Goal: Navigation & Orientation: Find specific page/section

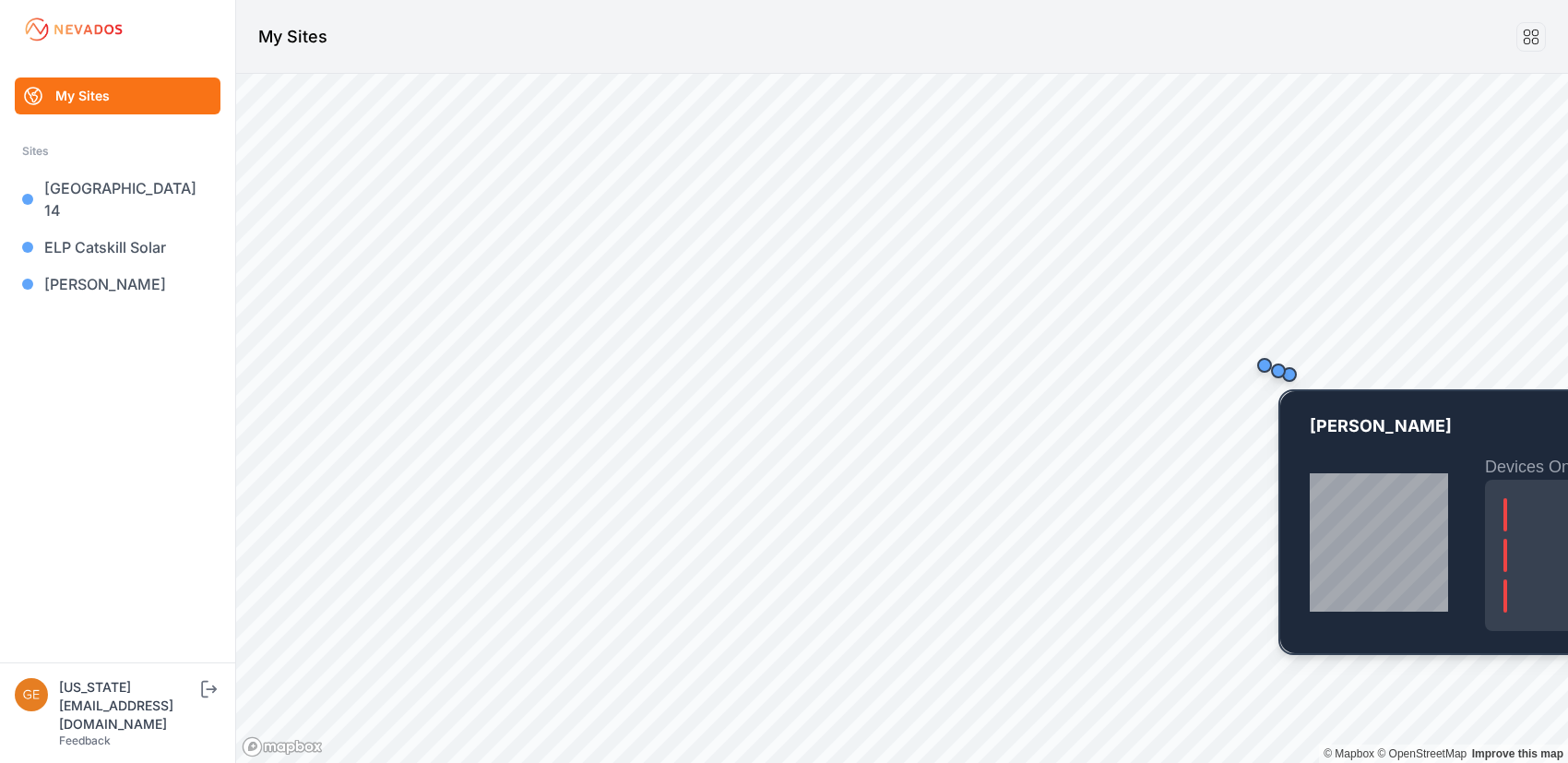
click at [1266, 367] on div "Map marker" at bounding box center [1278, 370] width 36 height 36
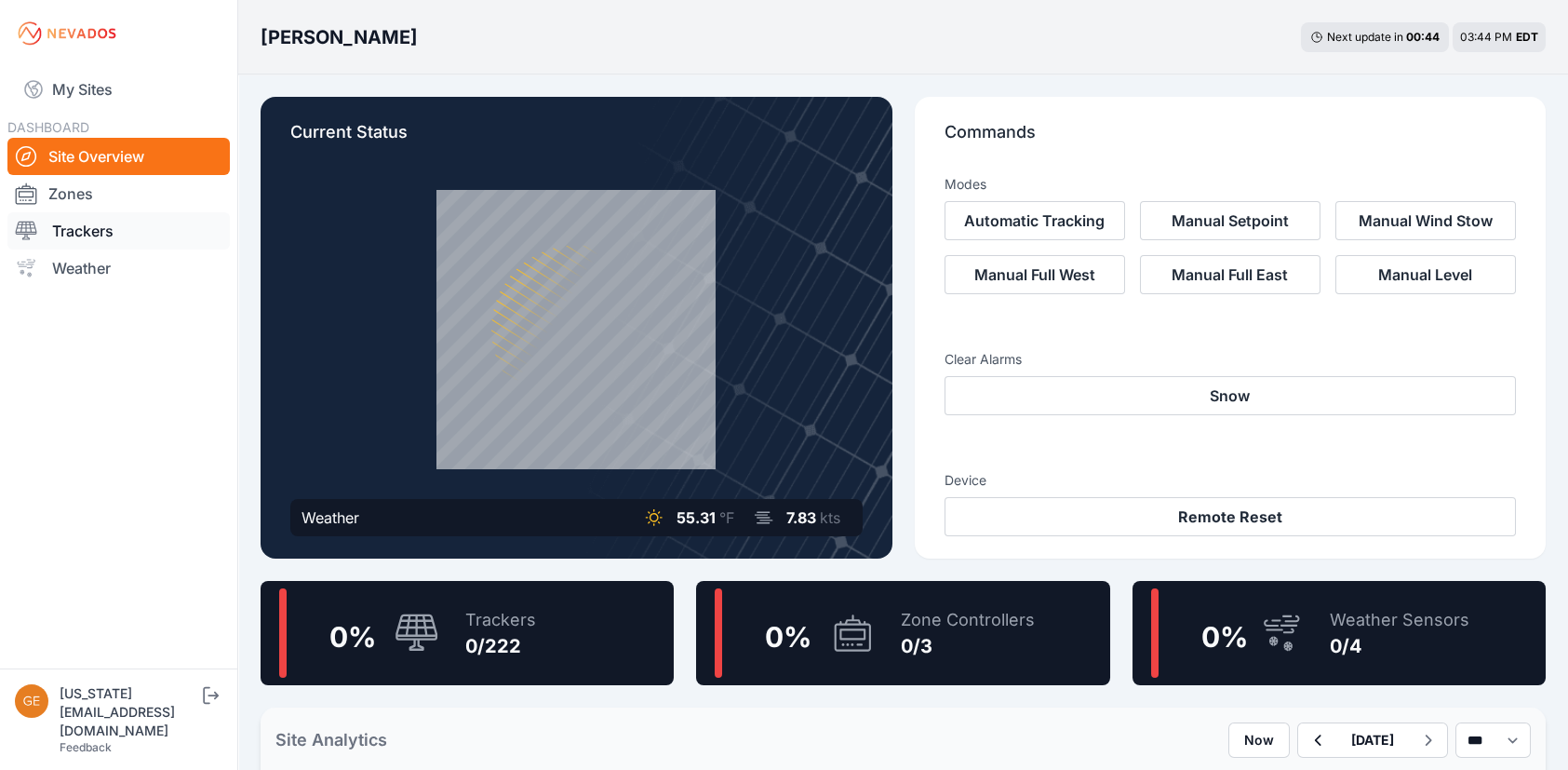
click at [142, 219] on link "Trackers" at bounding box center [119, 230] width 222 height 37
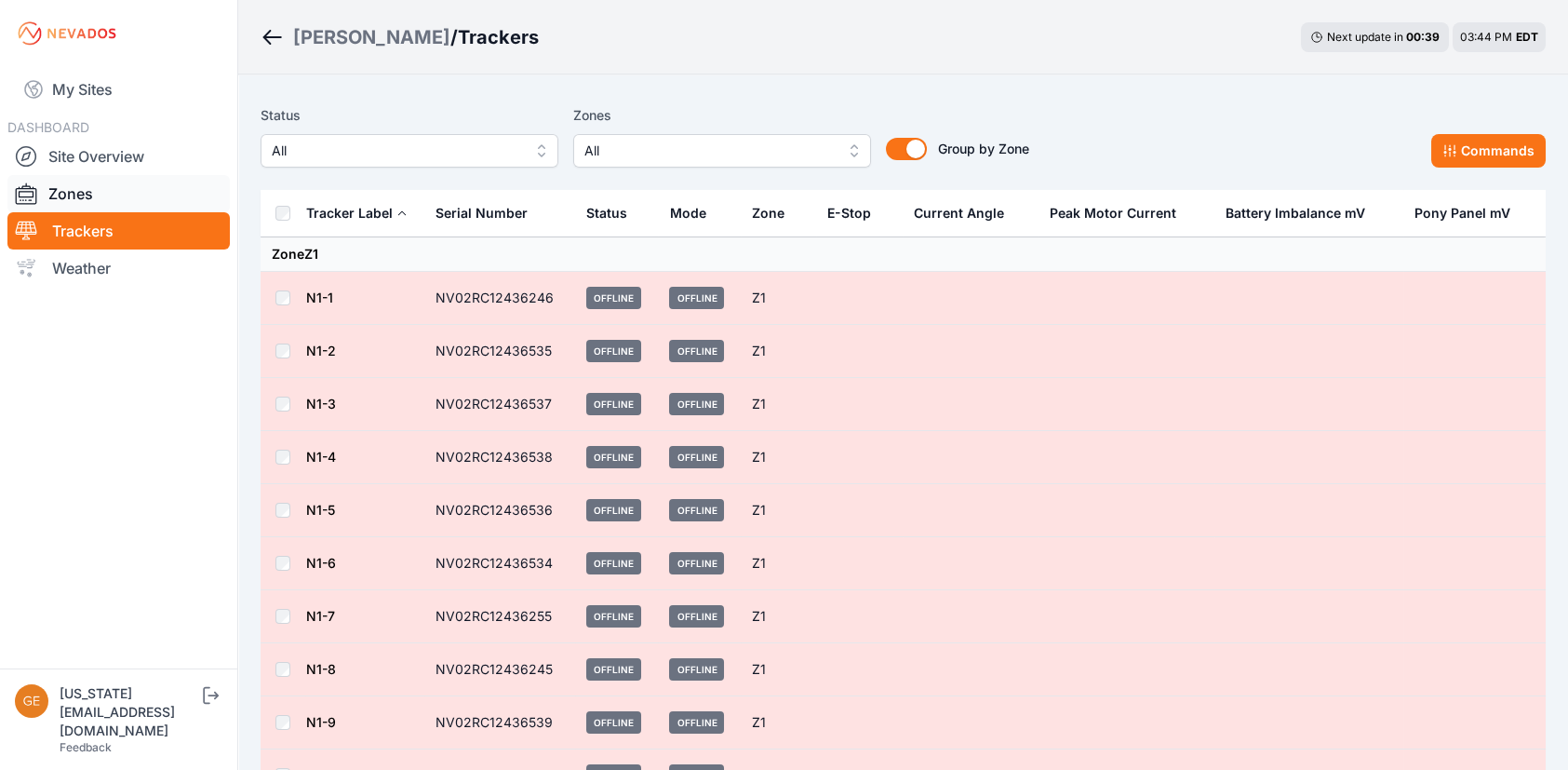
click at [72, 193] on link "Zones" at bounding box center [119, 193] width 222 height 37
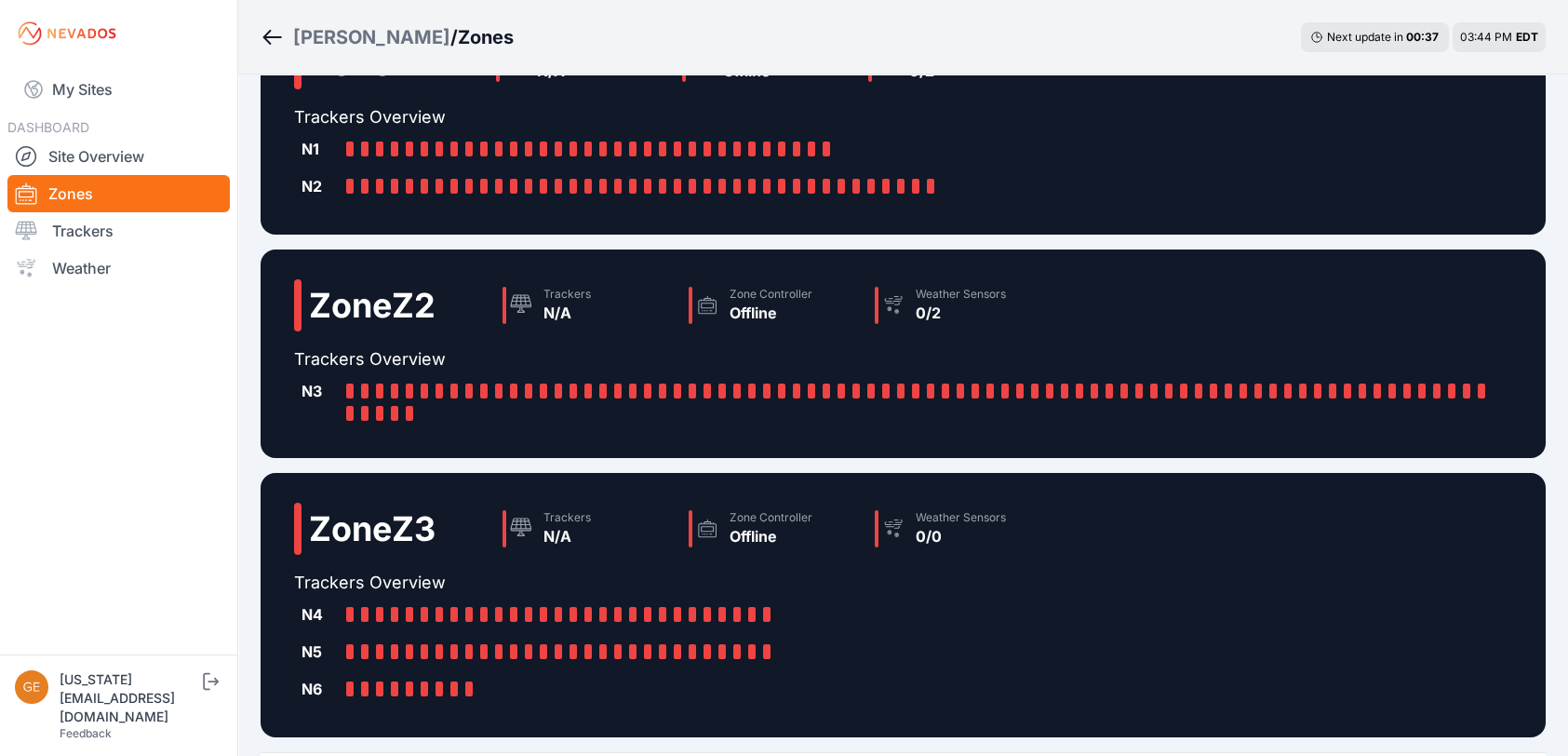
scroll to position [228, 0]
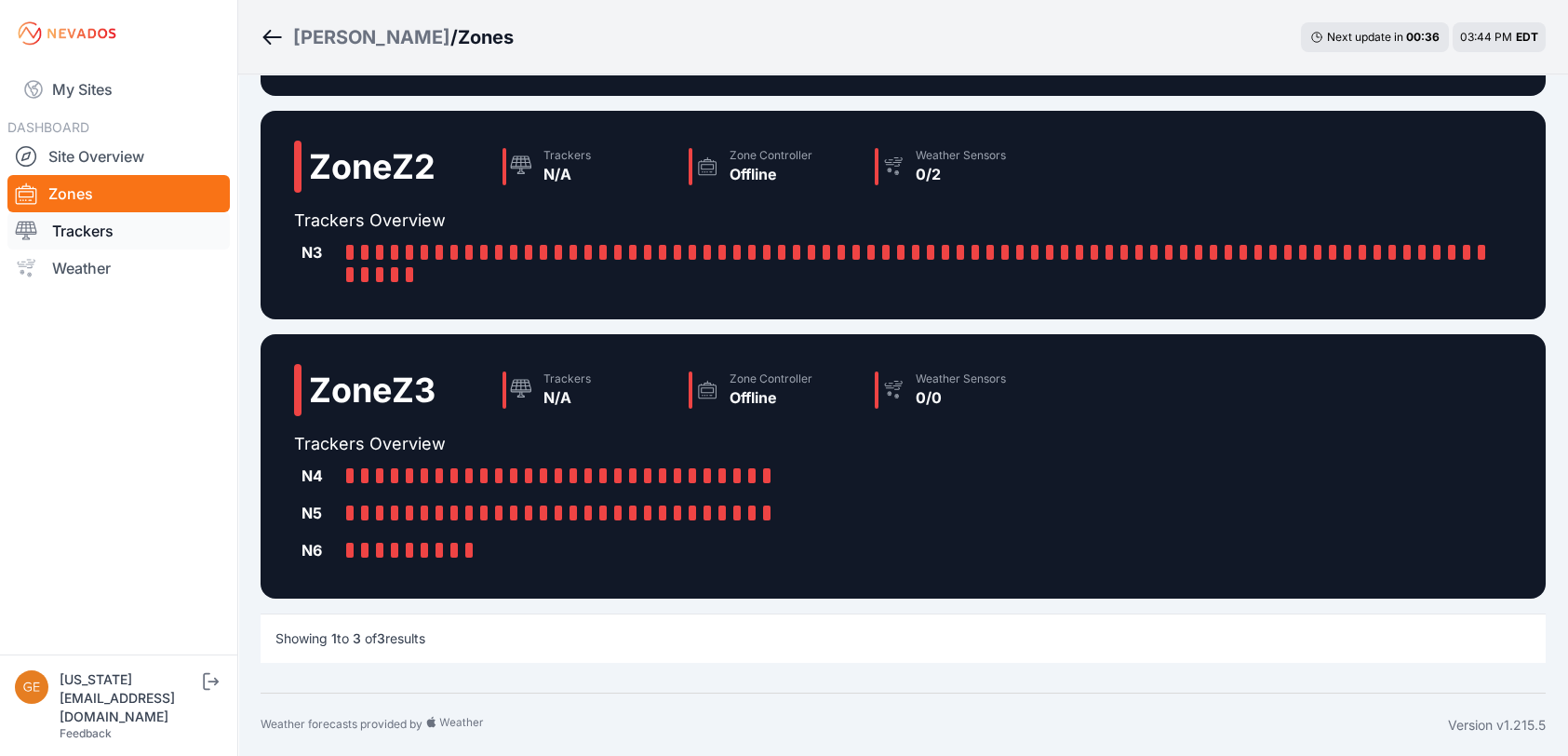
click at [99, 238] on link "Trackers" at bounding box center [119, 230] width 222 height 37
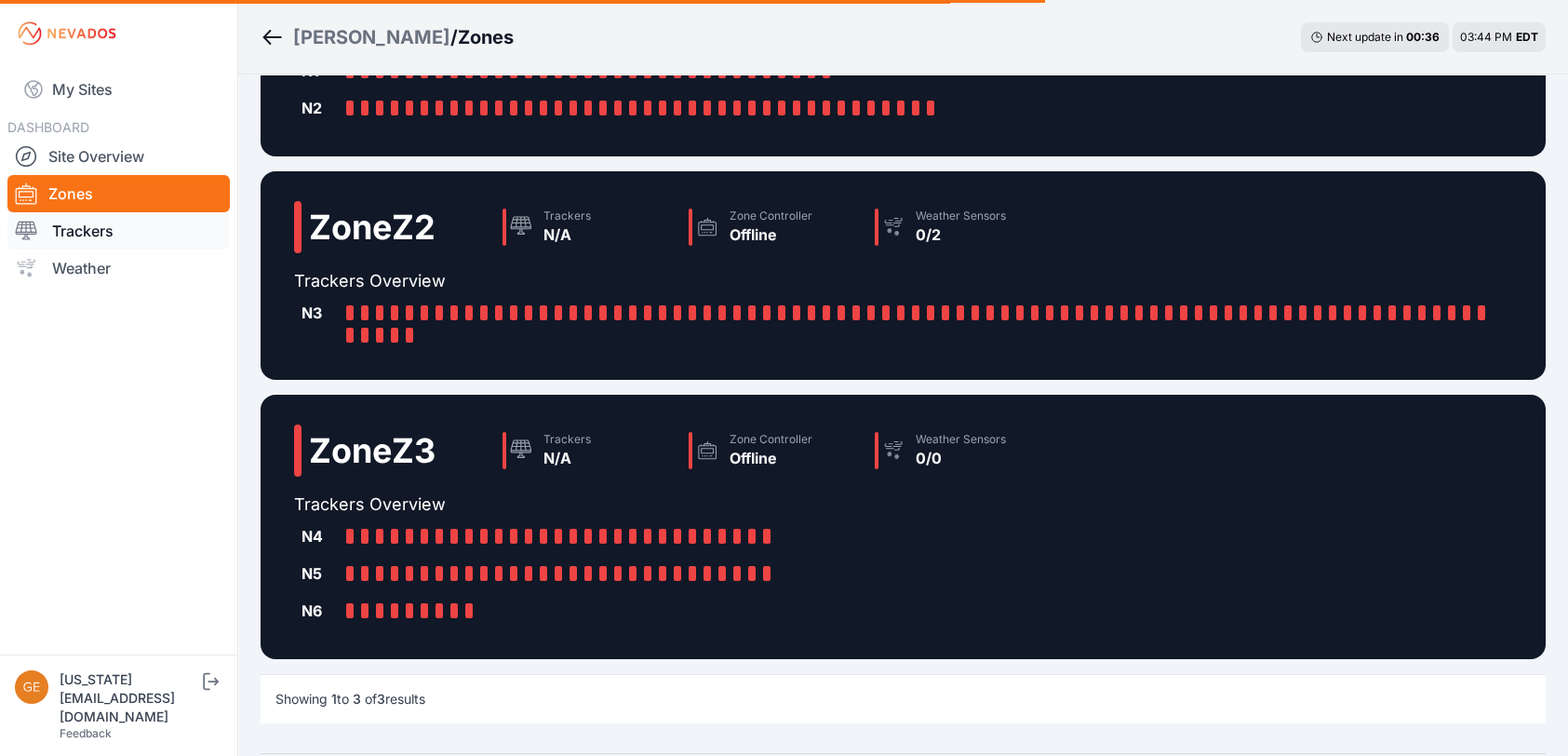
scroll to position [135, 0]
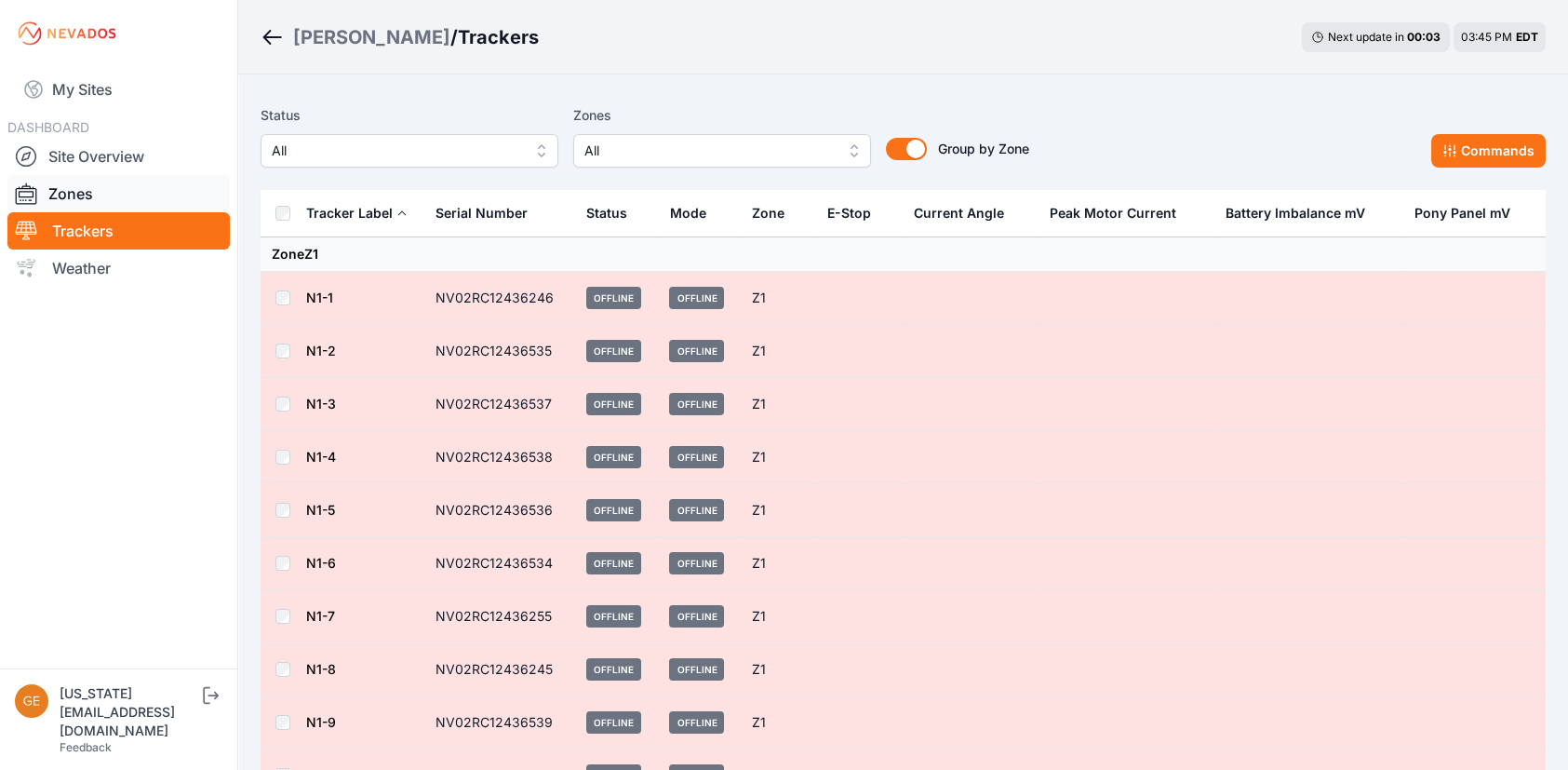
click at [84, 184] on link "Zones" at bounding box center [119, 193] width 222 height 37
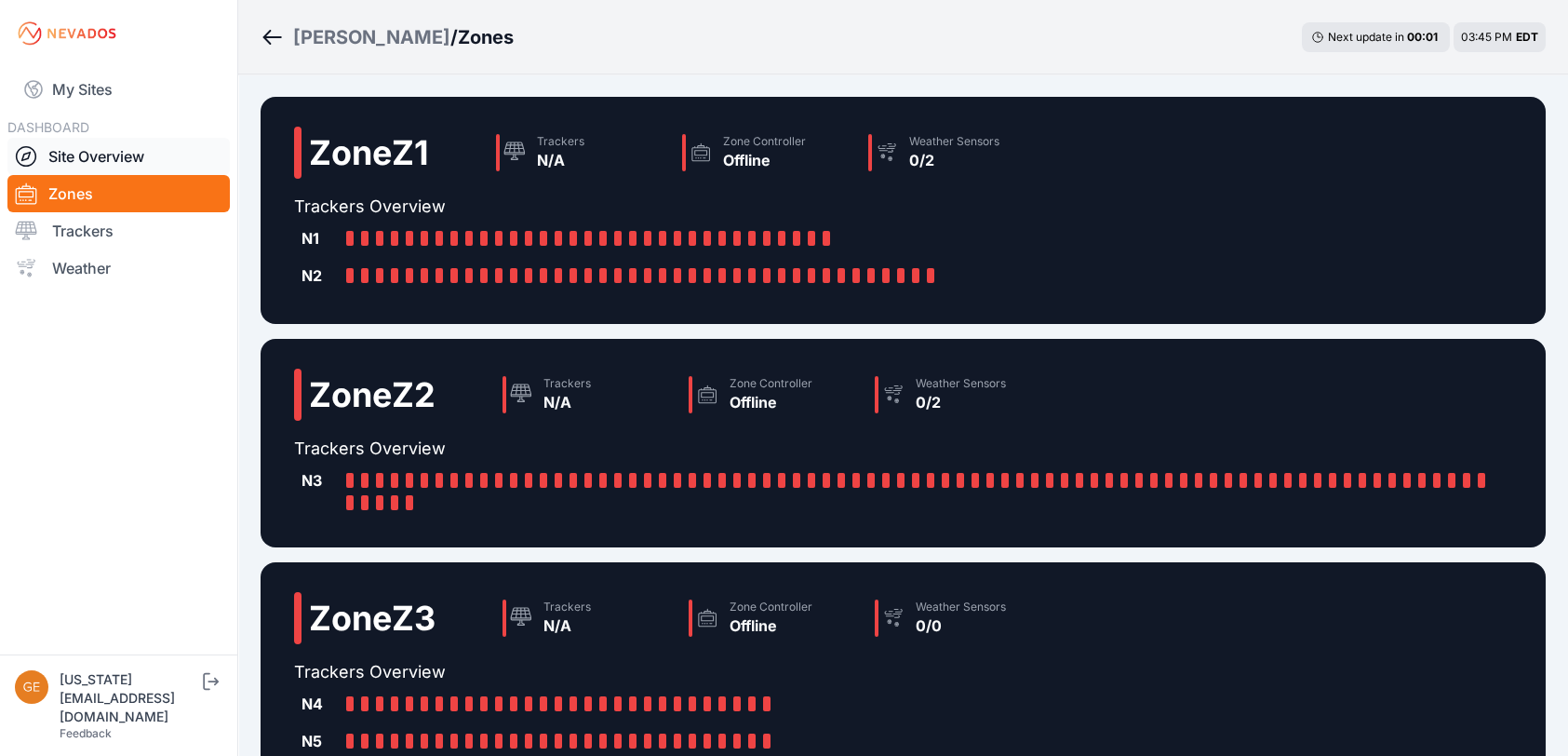
click at [111, 173] on link "Site Overview" at bounding box center [119, 156] width 222 height 37
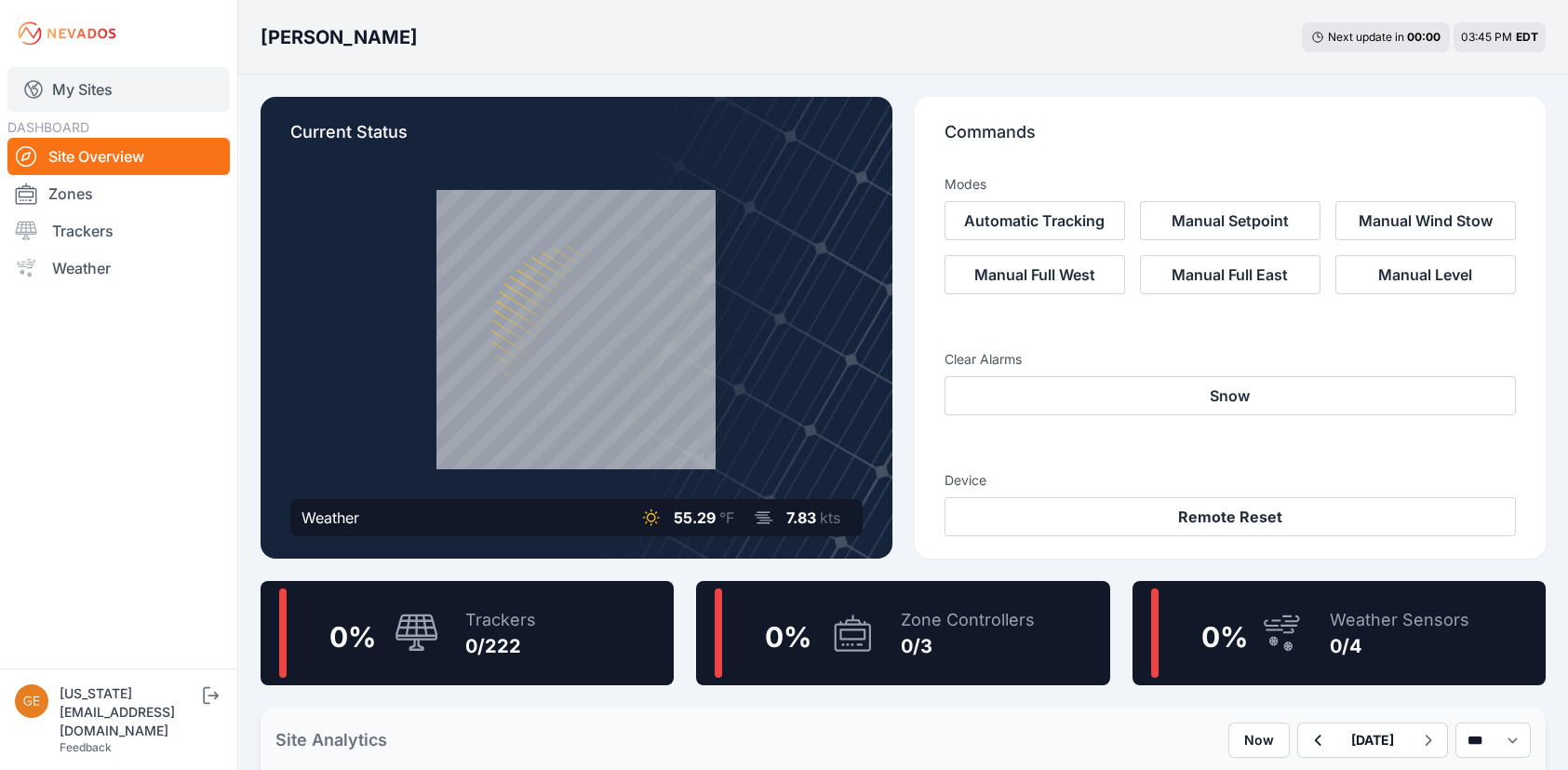
click at [122, 90] on link "My Sites" at bounding box center [119, 89] width 222 height 44
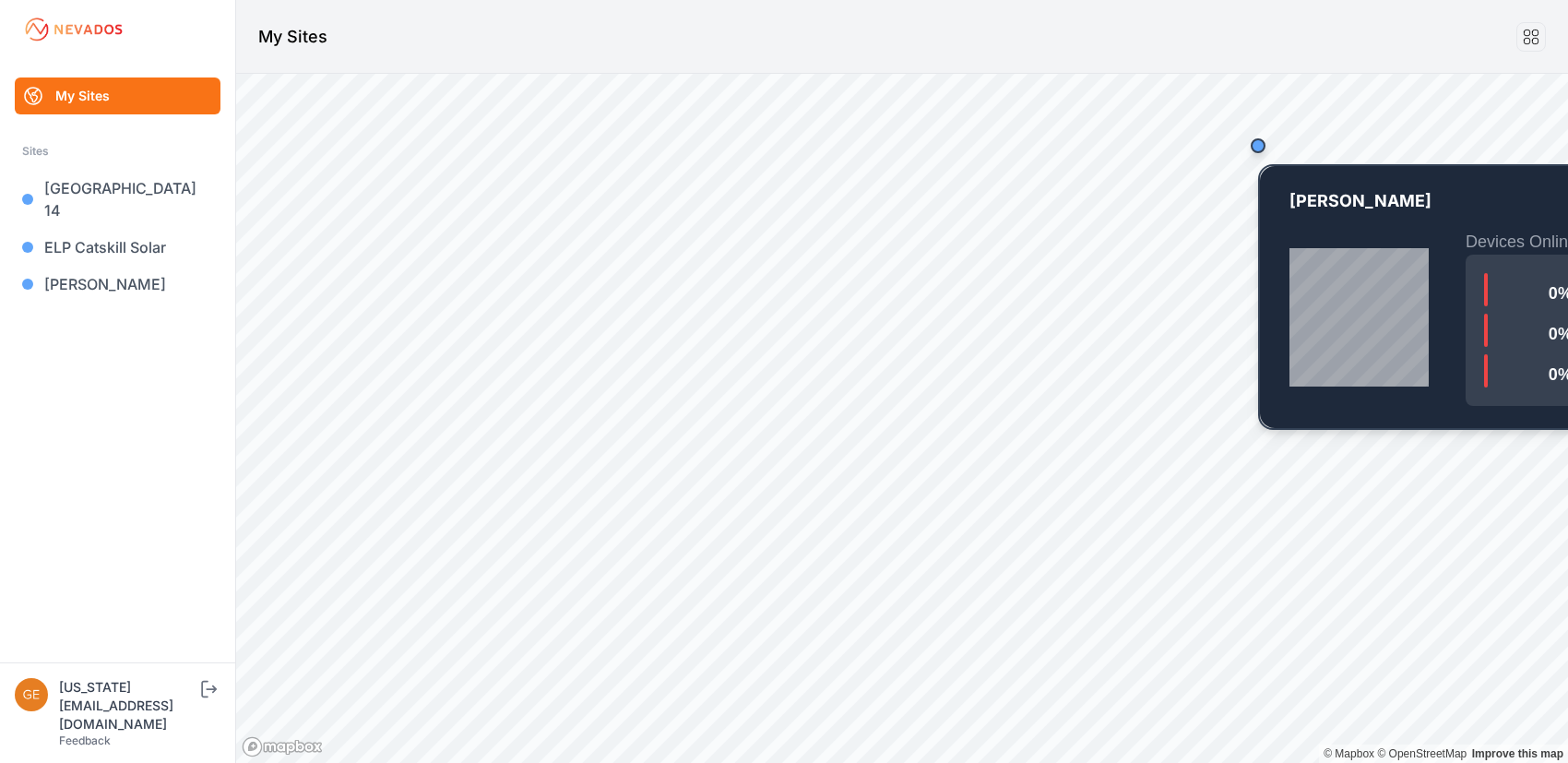
click at [1261, 154] on div "Map marker" at bounding box center [1258, 145] width 36 height 36
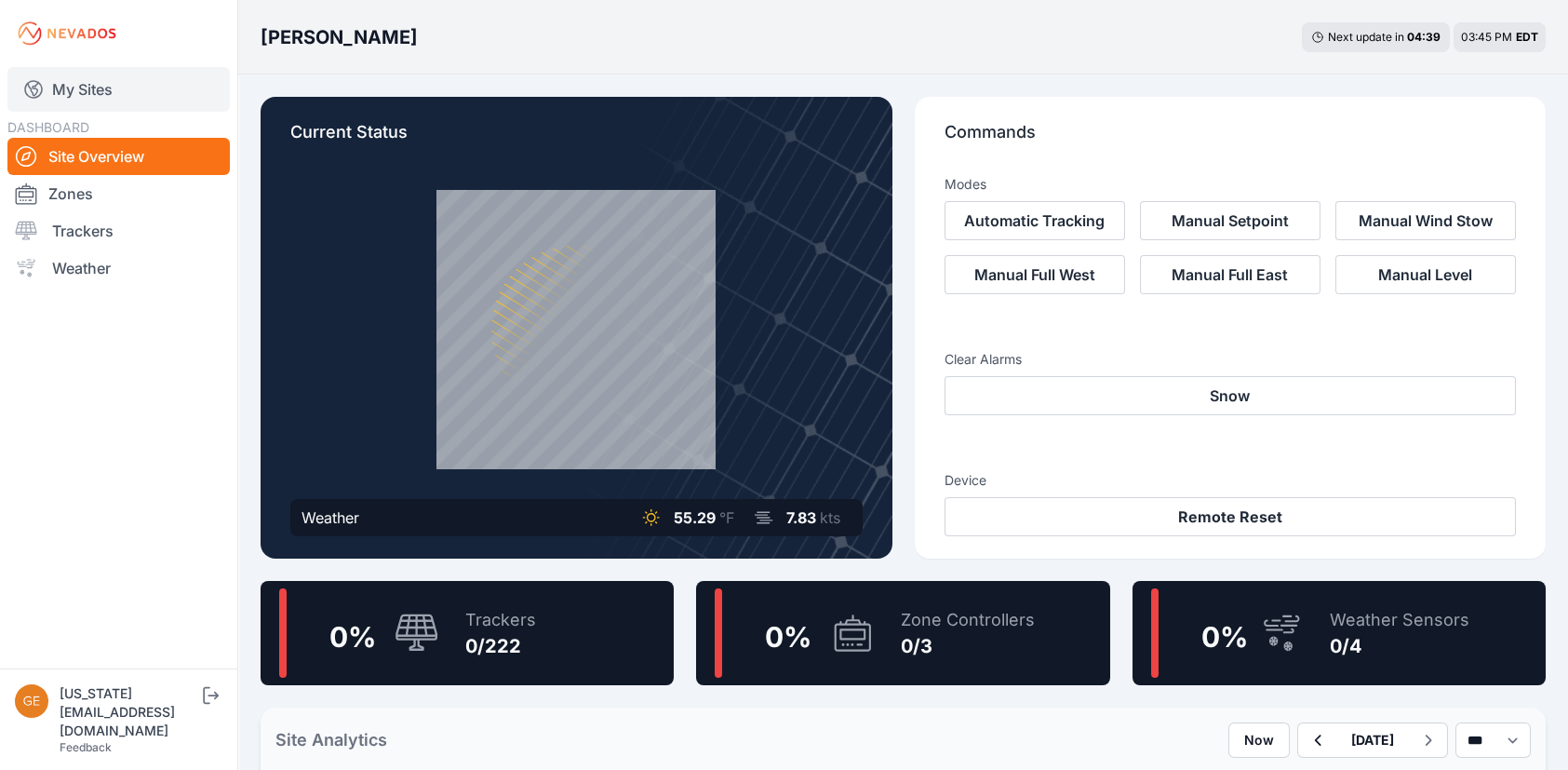
click at [122, 94] on link "My Sites" at bounding box center [119, 89] width 222 height 44
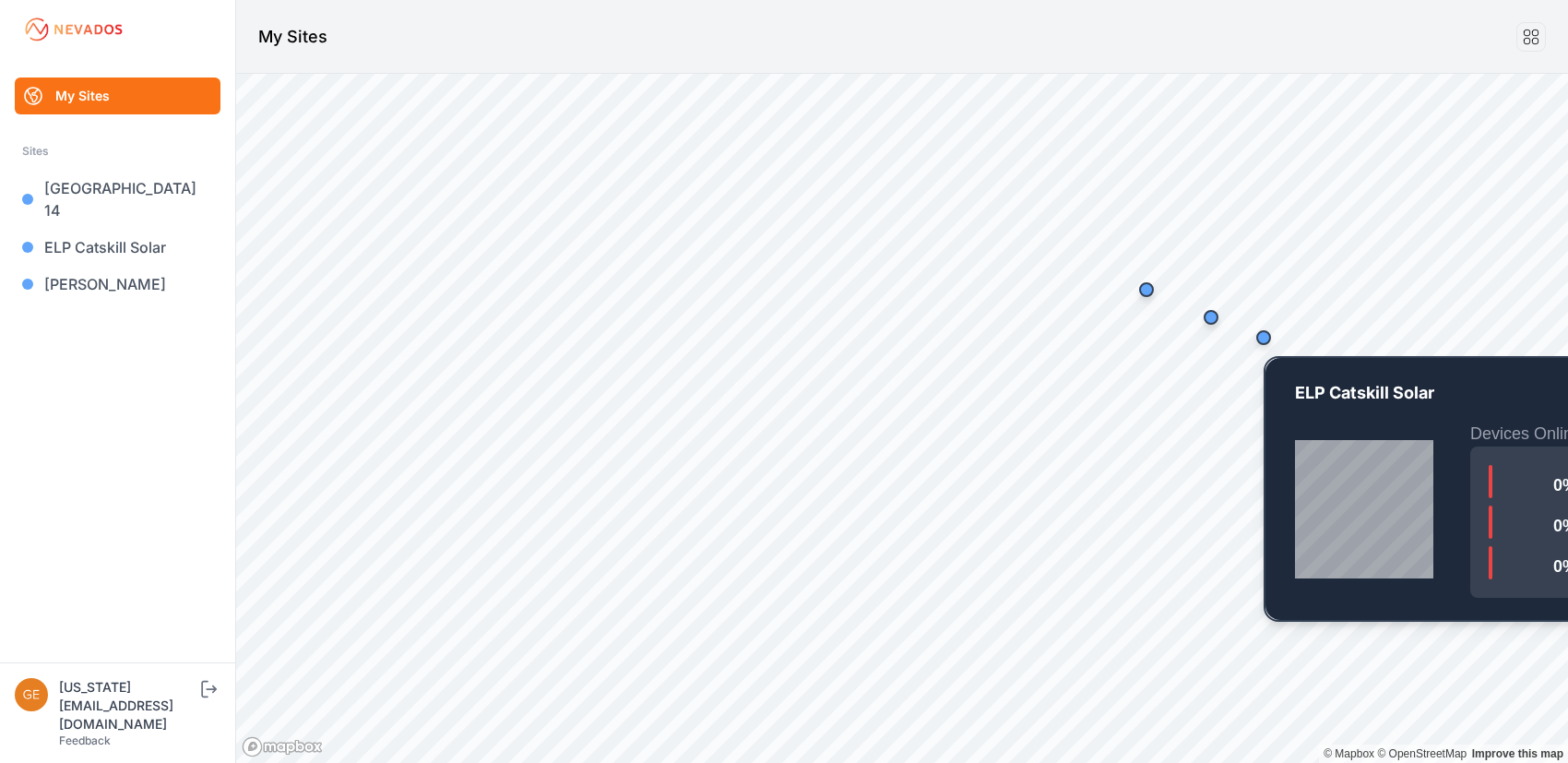
click at [1270, 346] on div "Map marker" at bounding box center [1263, 337] width 36 height 36
